Goal: Find specific page/section: Find specific page/section

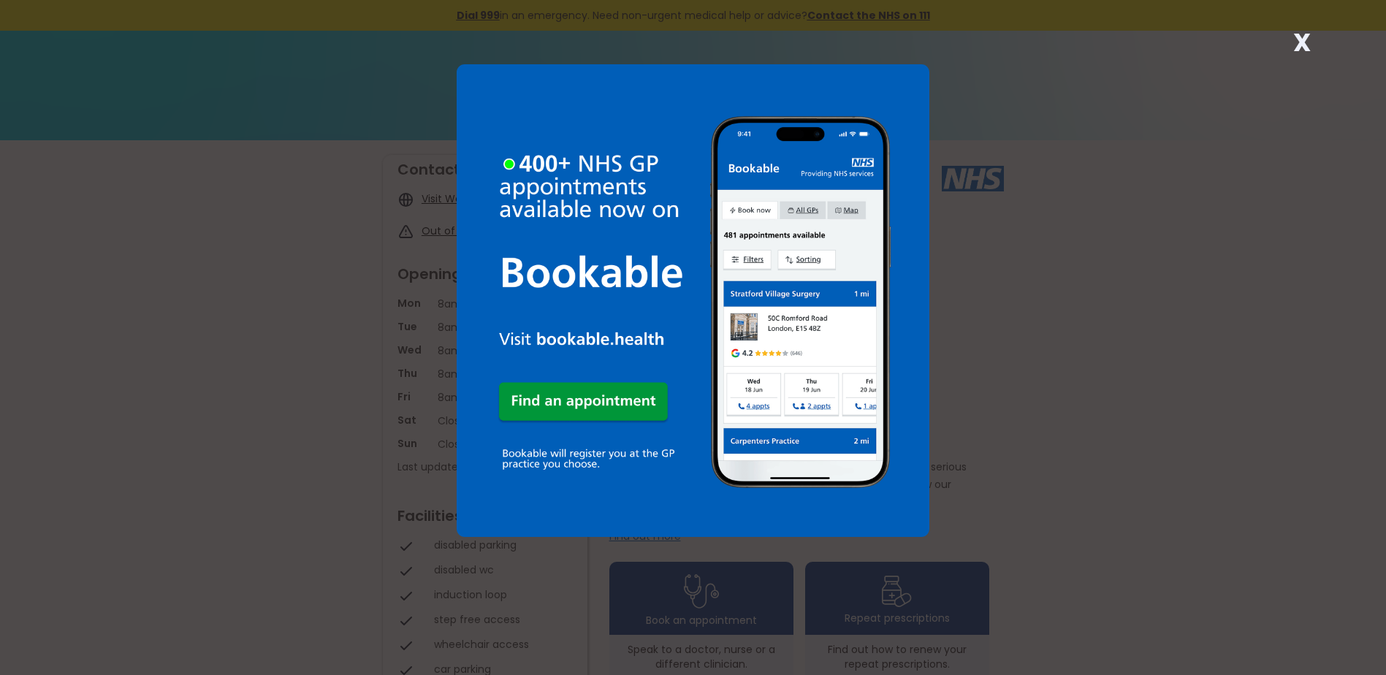
scroll to position [73, 0]
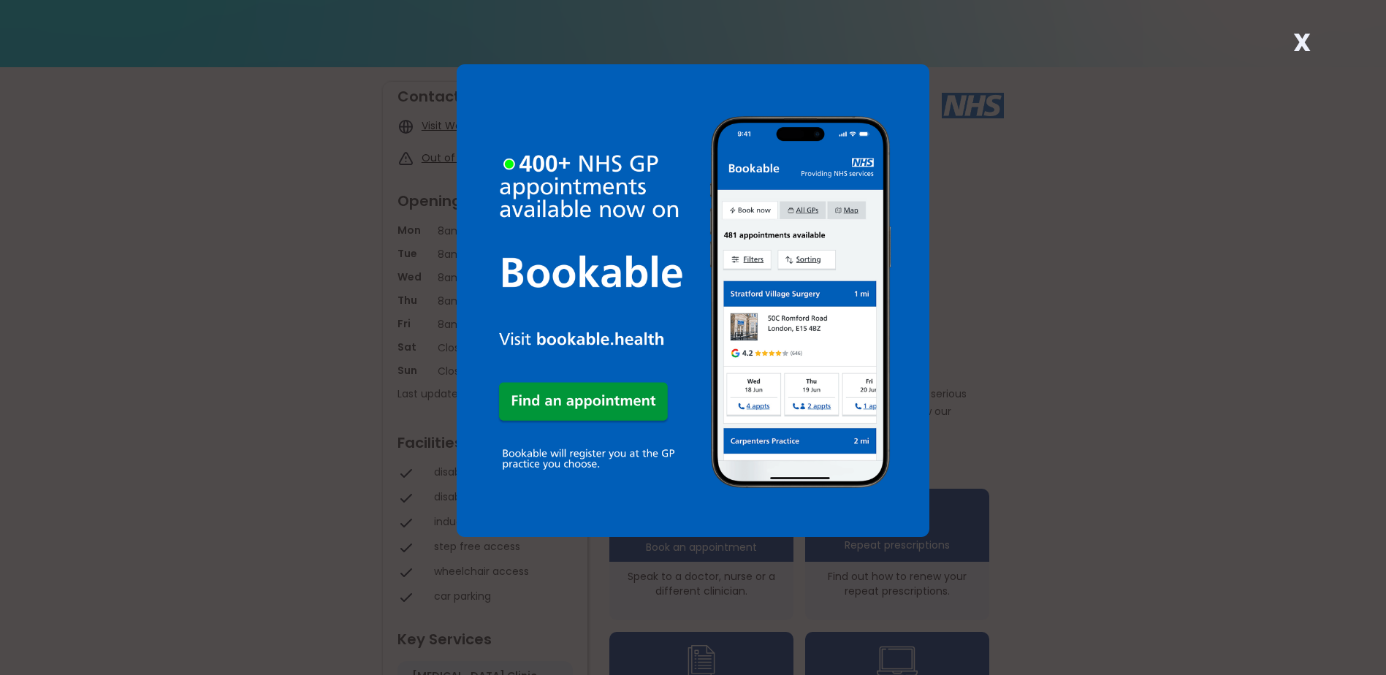
click at [1297, 47] on strong "X" at bounding box center [1302, 42] width 18 height 35
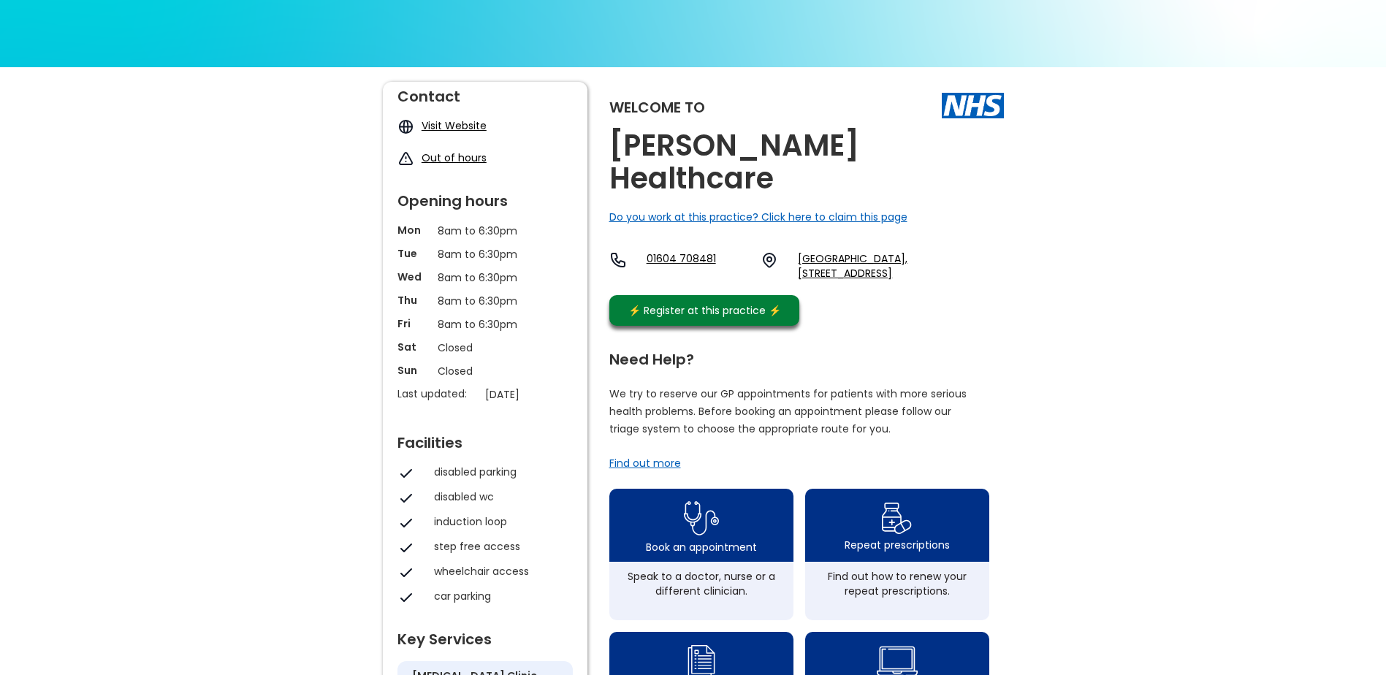
click at [1208, 380] on div "Welcome to [PERSON_NAME] Healthcare Do you work at this practice? Click here to…" at bounding box center [693, 657] width 1386 height 1180
click at [714, 134] on h2 "[PERSON_NAME] Healthcare" at bounding box center [806, 162] width 394 height 66
click at [714, 135] on h2 "[PERSON_NAME] Healthcare" at bounding box center [806, 162] width 394 height 66
click at [758, 156] on h2 "[PERSON_NAME] Healthcare" at bounding box center [806, 162] width 394 height 66
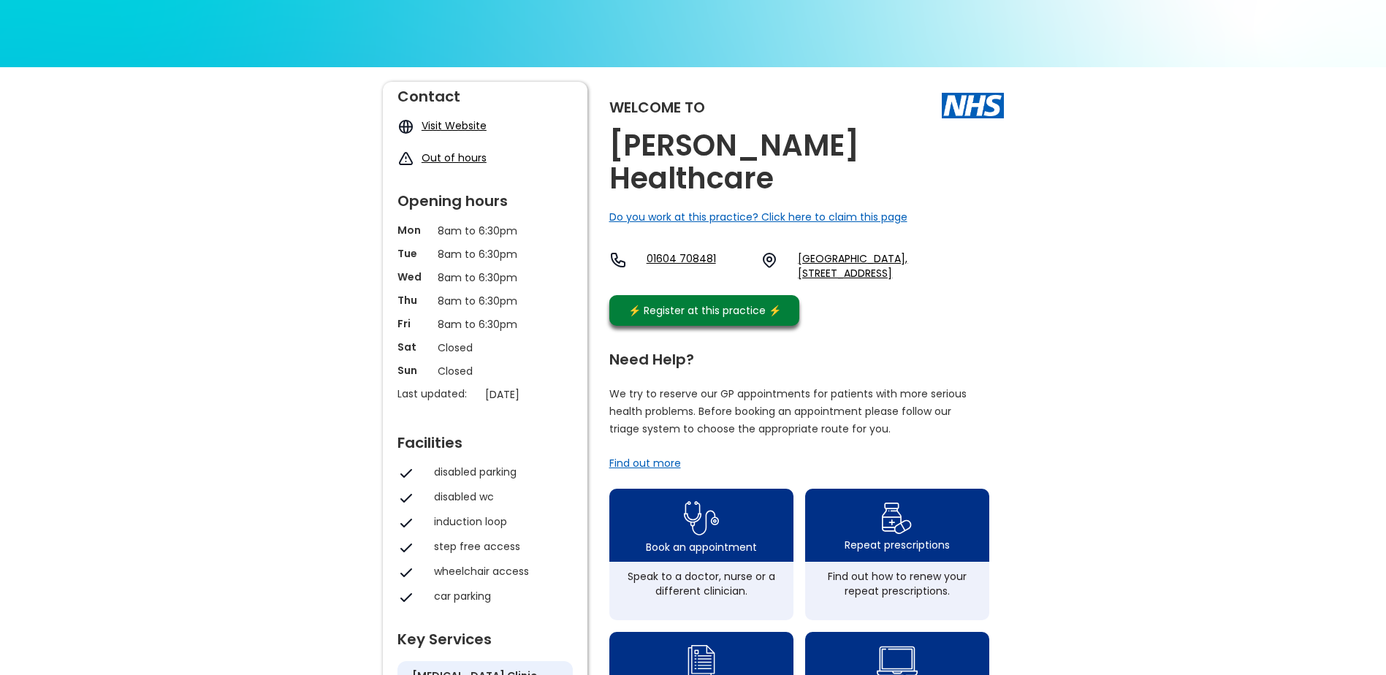
drag, startPoint x: 758, startPoint y: 156, endPoint x: 1085, endPoint y: 172, distance: 327.6
click at [1085, 172] on div "Welcome to [PERSON_NAME] Healthcare Do you work at this practice? Click here to…" at bounding box center [693, 657] width 1386 height 1180
click at [663, 134] on h2 "[PERSON_NAME] Healthcare" at bounding box center [806, 162] width 394 height 66
drag, startPoint x: 663, startPoint y: 134, endPoint x: 1016, endPoint y: 141, distance: 352.9
click at [1016, 141] on div "Welcome to [PERSON_NAME] Healthcare Do you work at this practice? Click here to…" at bounding box center [693, 657] width 1386 height 1180
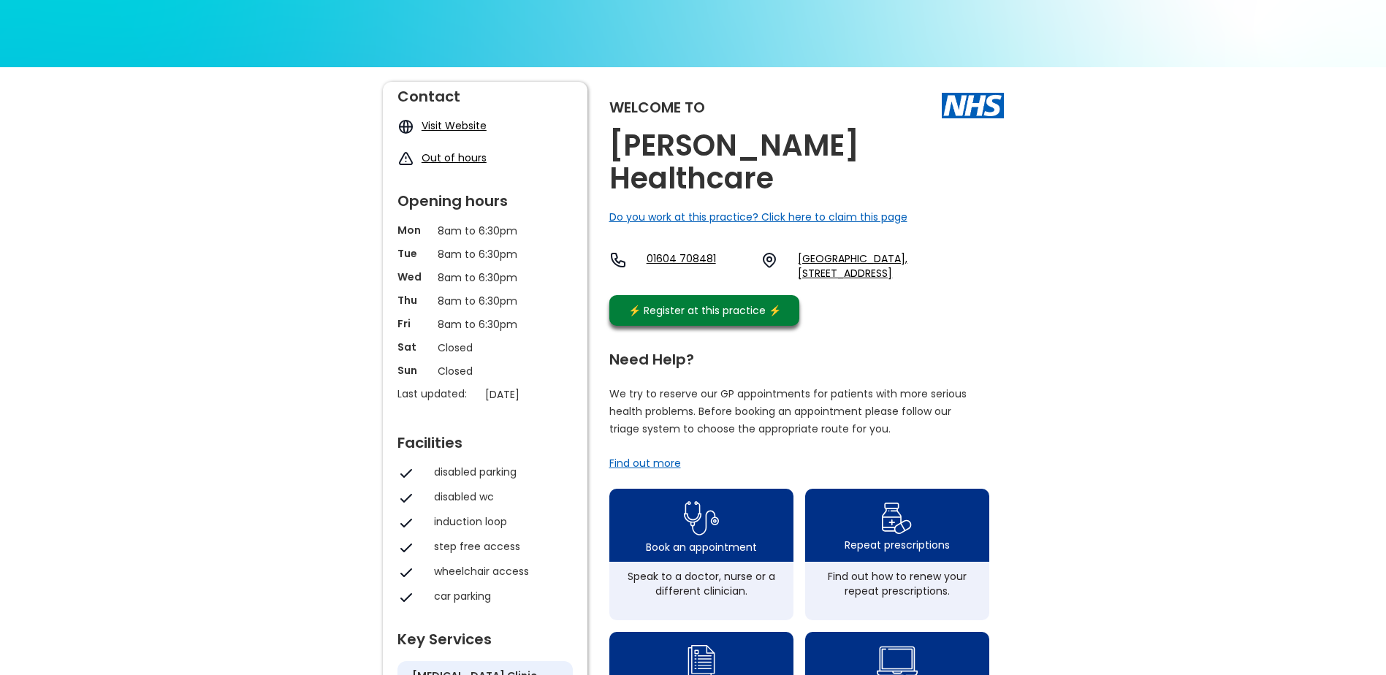
click at [933, 161] on h2 "[PERSON_NAME] Healthcare" at bounding box center [806, 162] width 394 height 66
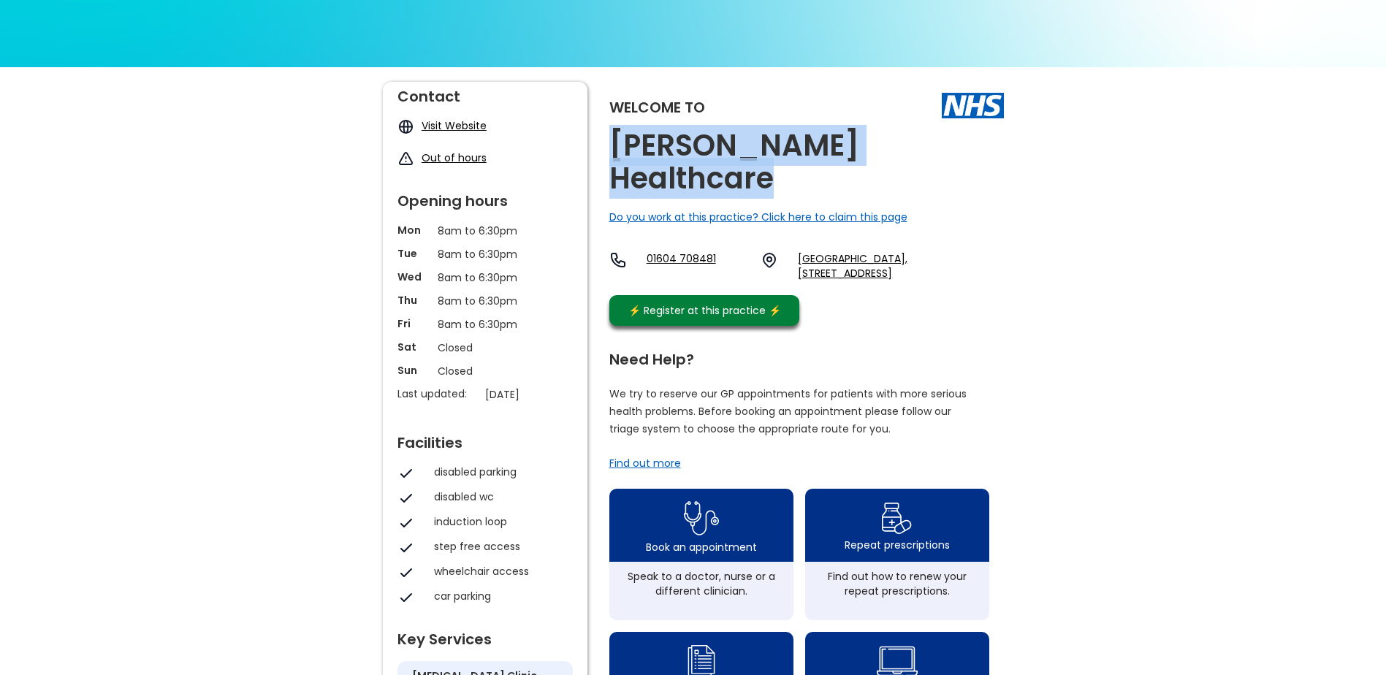
drag, startPoint x: 934, startPoint y: 161, endPoint x: 633, endPoint y: 148, distance: 302.0
click at [633, 148] on h2 "[PERSON_NAME] Healthcare" at bounding box center [806, 162] width 394 height 66
copy h2 "[PERSON_NAME] Healthcare"
